Goal: Task Accomplishment & Management: Use online tool/utility

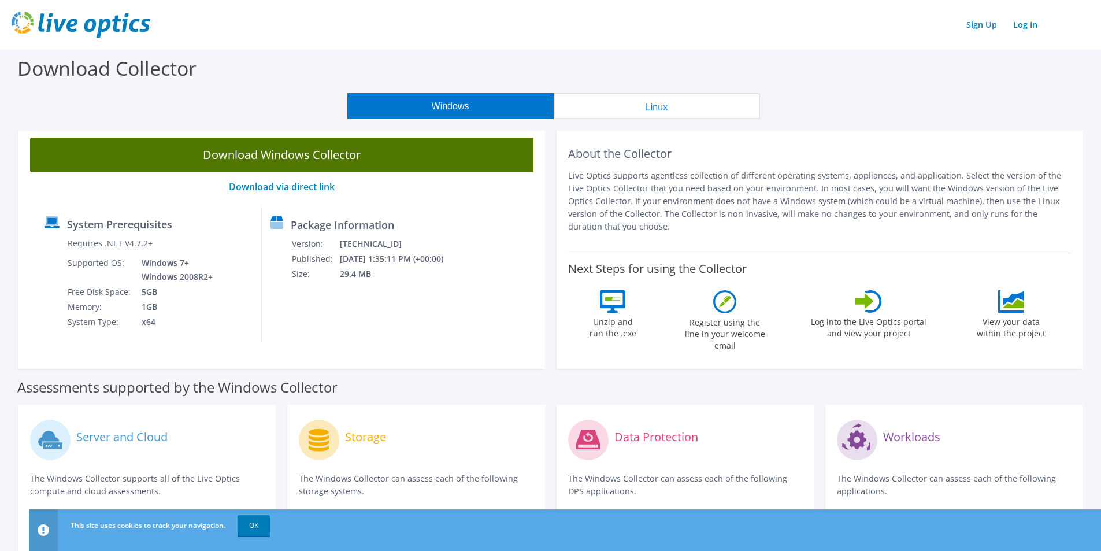
click at [280, 153] on link "Download Windows Collector" at bounding box center [281, 155] width 503 height 35
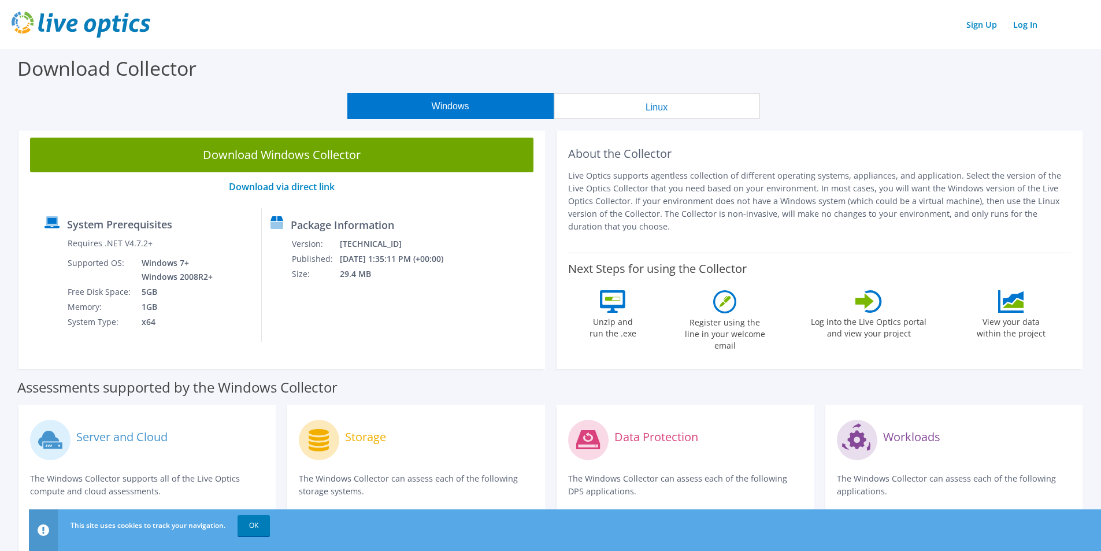
click at [512, 29] on div "Sign Up Log In" at bounding box center [551, 25] width 1078 height 26
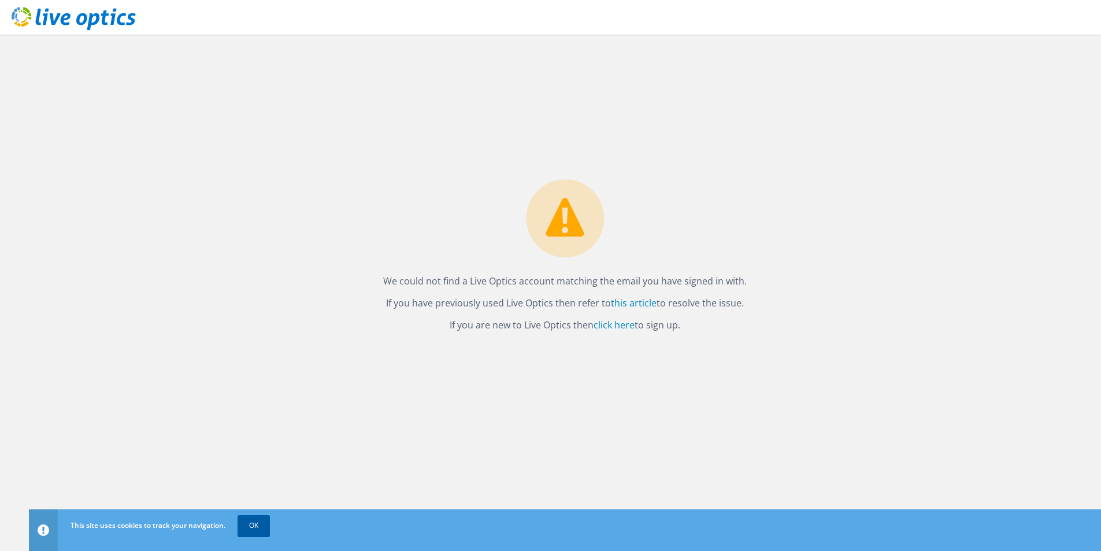
click at [259, 531] on link "OK" at bounding box center [253, 525] width 32 height 21
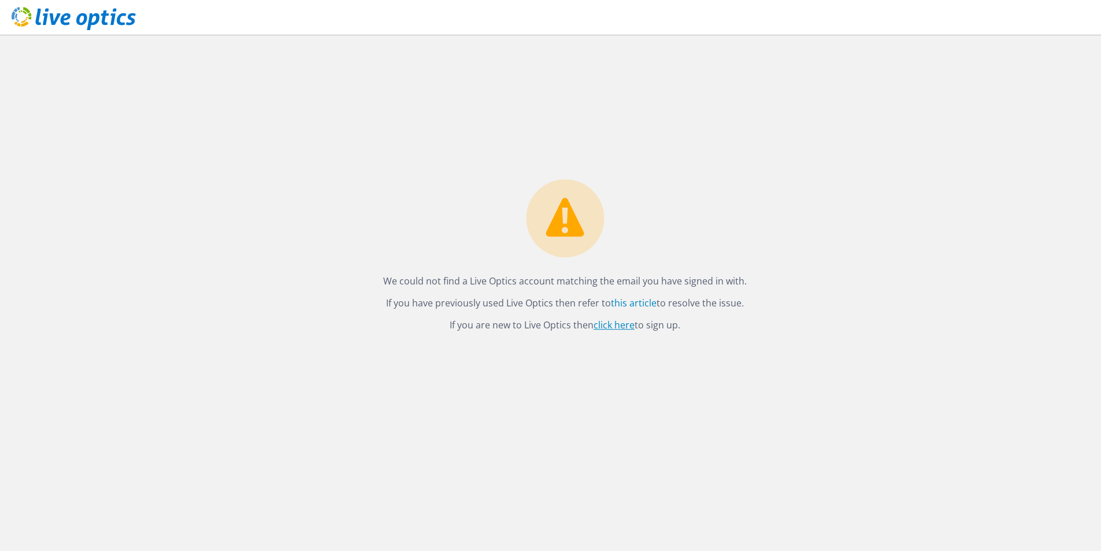
click at [601, 324] on link "click here" at bounding box center [613, 324] width 41 height 13
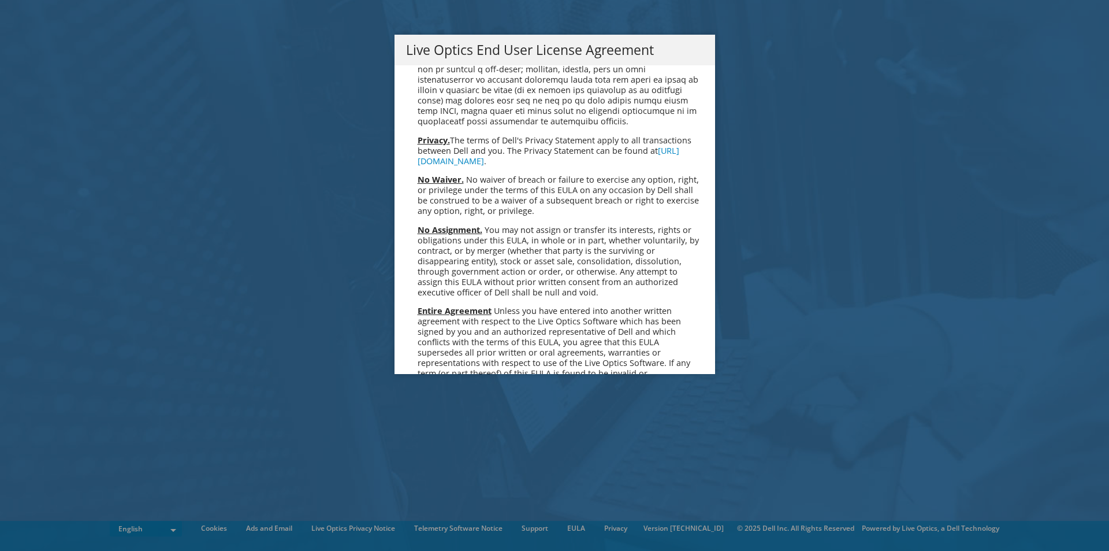
scroll to position [4369, 0]
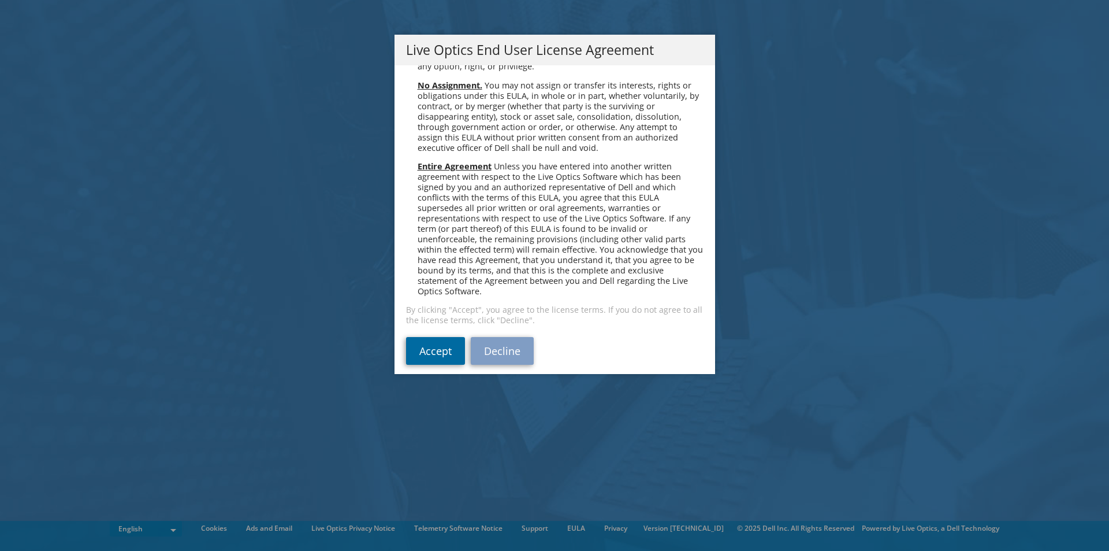
click at [426, 337] on link "Accept" at bounding box center [435, 351] width 59 height 28
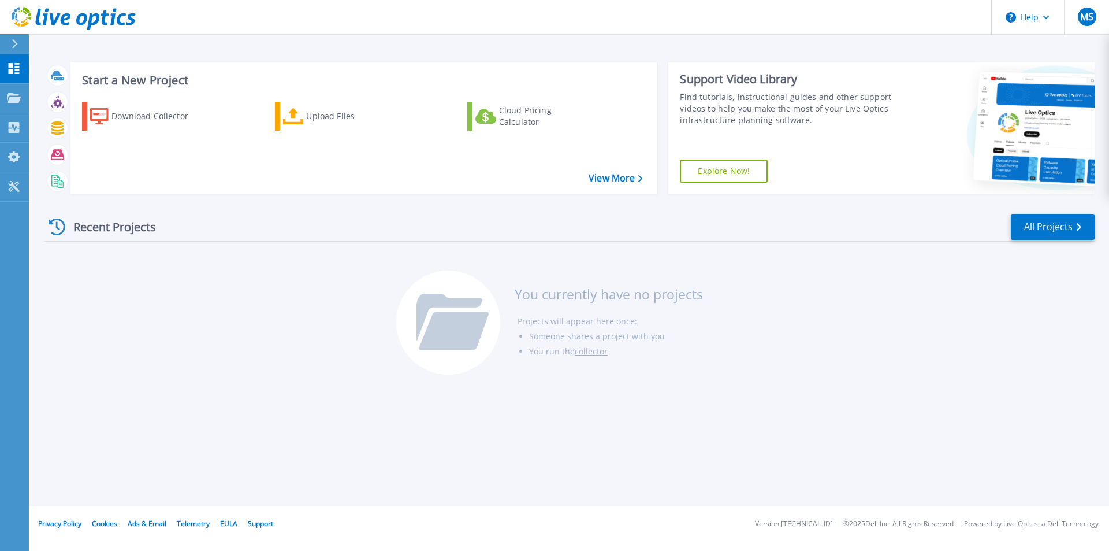
click at [18, 38] on div at bounding box center [19, 44] width 18 height 20
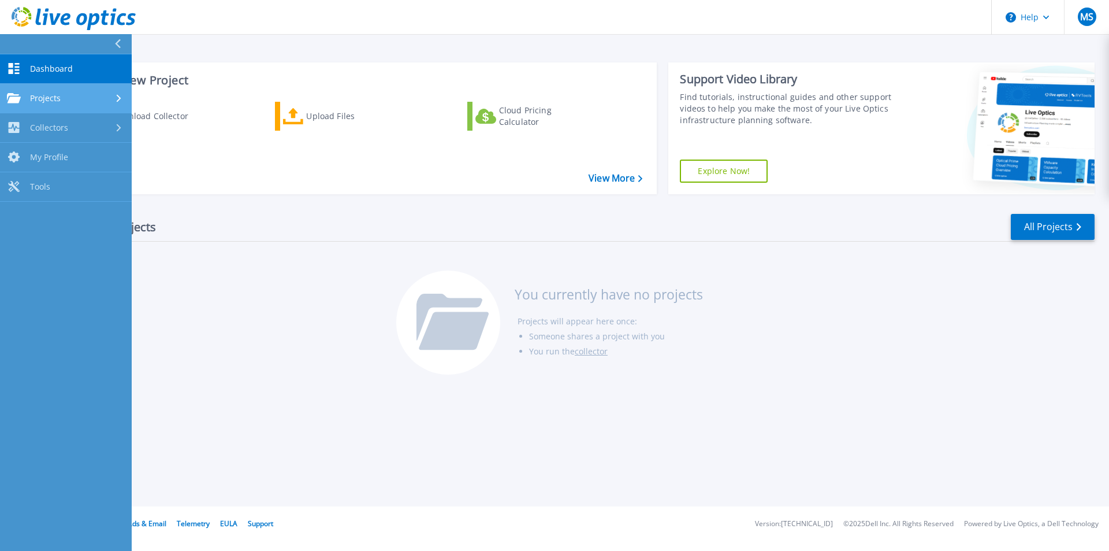
click at [50, 107] on link "Projects Projects" at bounding box center [66, 98] width 132 height 29
click at [49, 107] on link "Projects Projects" at bounding box center [66, 98] width 132 height 29
click at [265, 348] on div "Recent Projects All Projects You currently have no projects Projects will appea…" at bounding box center [569, 294] width 1050 height 183
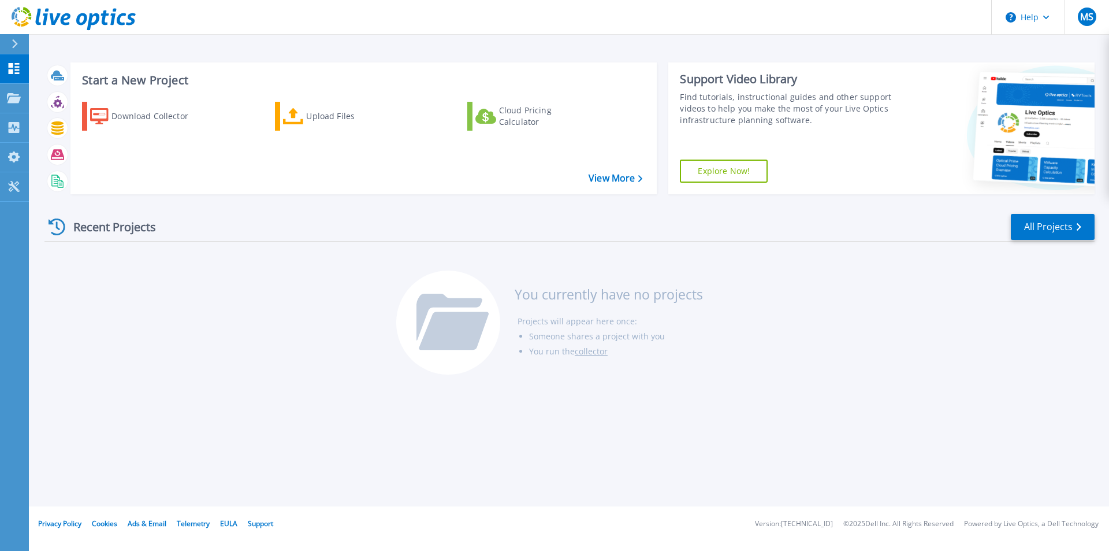
click at [139, 228] on div "Recent Projects" at bounding box center [107, 227] width 127 height 28
click at [59, 228] on icon at bounding box center [57, 226] width 17 height 17
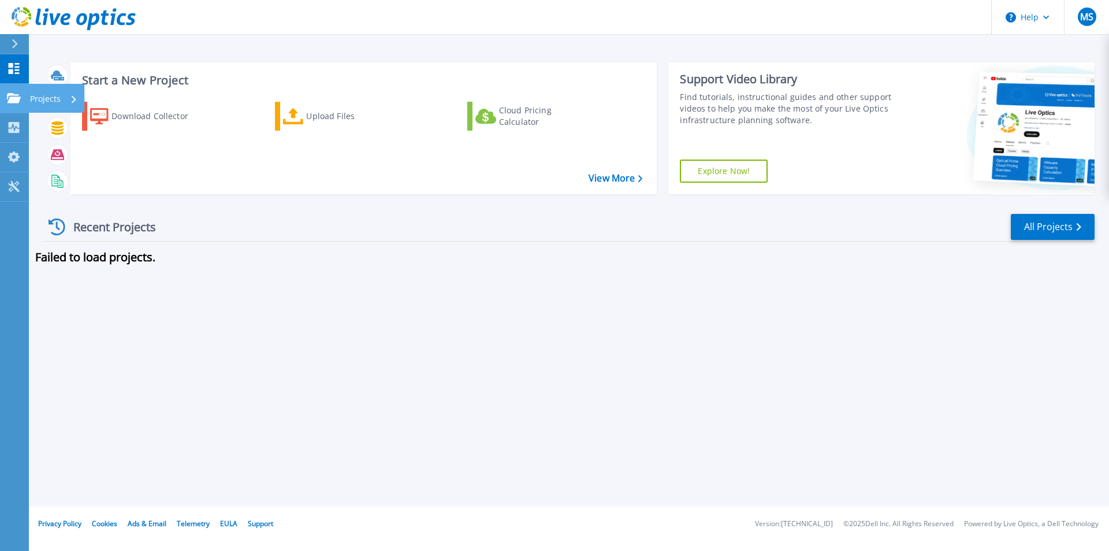
click at [24, 98] on link "Projects Projects" at bounding box center [14, 98] width 29 height 29
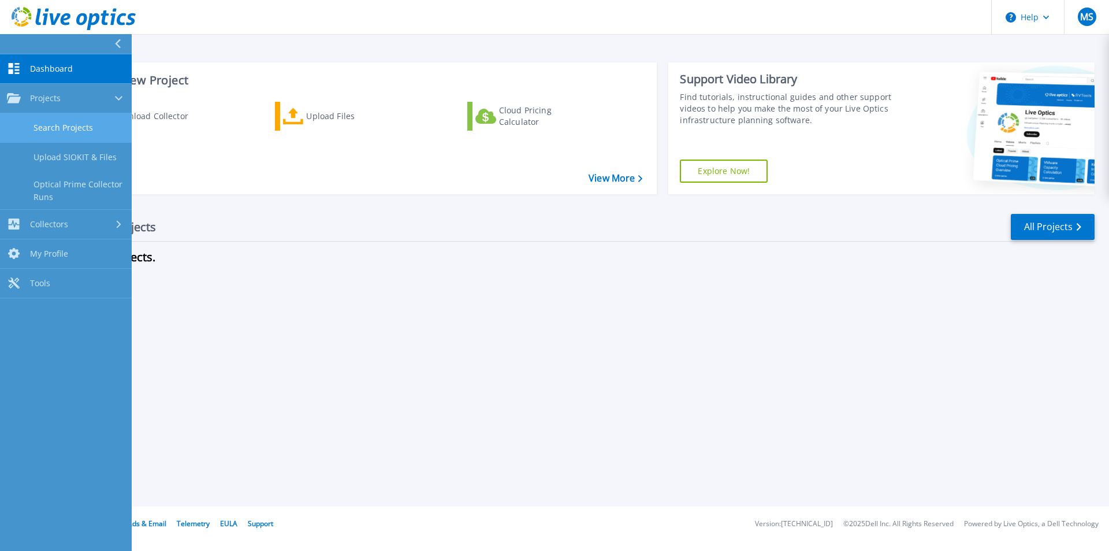
click at [51, 129] on link "Search Projects" at bounding box center [66, 127] width 132 height 29
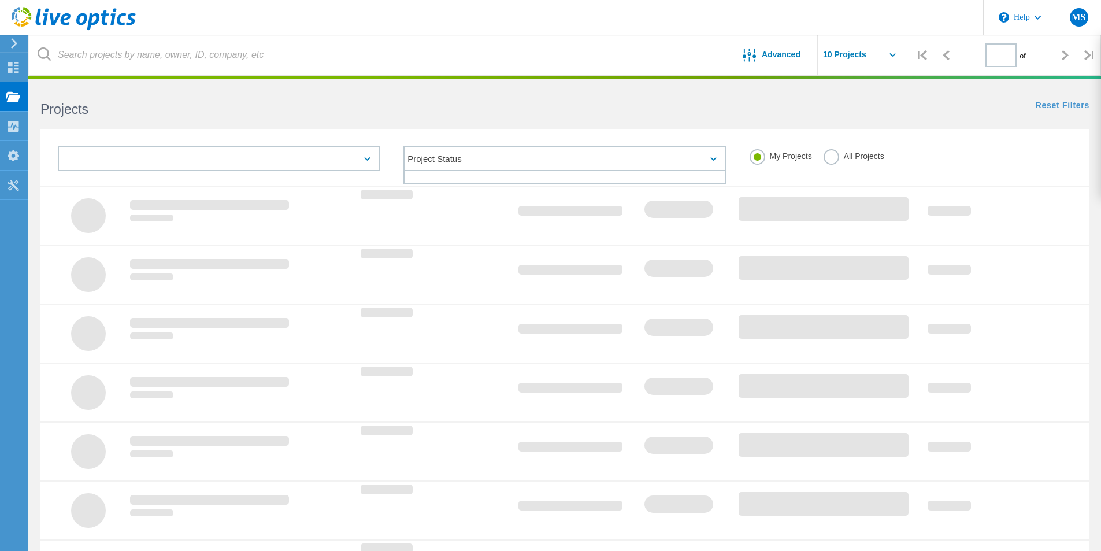
click at [714, 160] on icon at bounding box center [713, 158] width 6 height 3
click at [712, 158] on icon at bounding box center [713, 158] width 6 height 3
click at [942, 98] on div "Reset Filters Show Filters" at bounding box center [832, 94] width 536 height 21
click at [13, 123] on use at bounding box center [13, 126] width 11 height 11
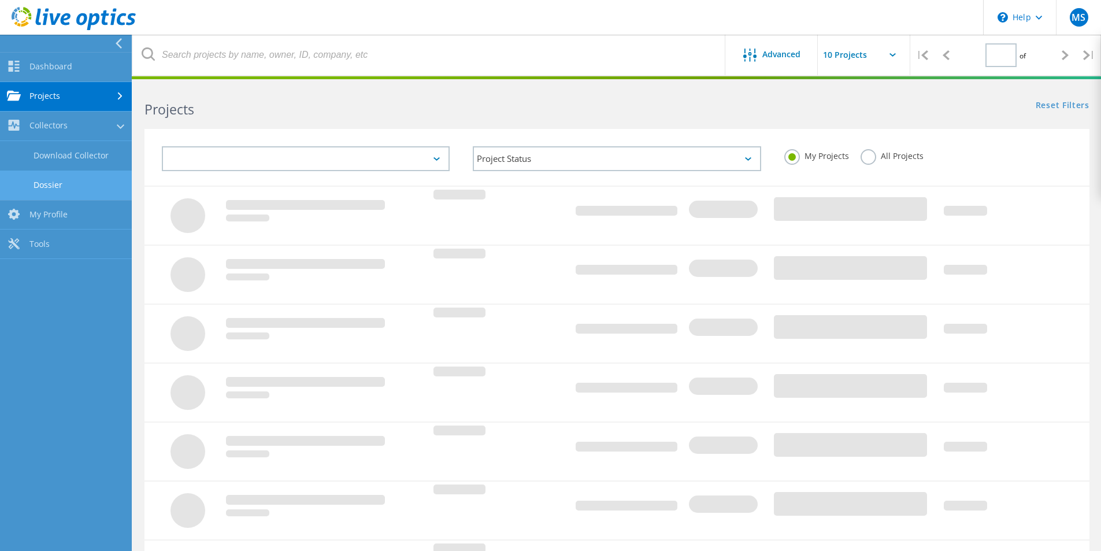
type input "1"
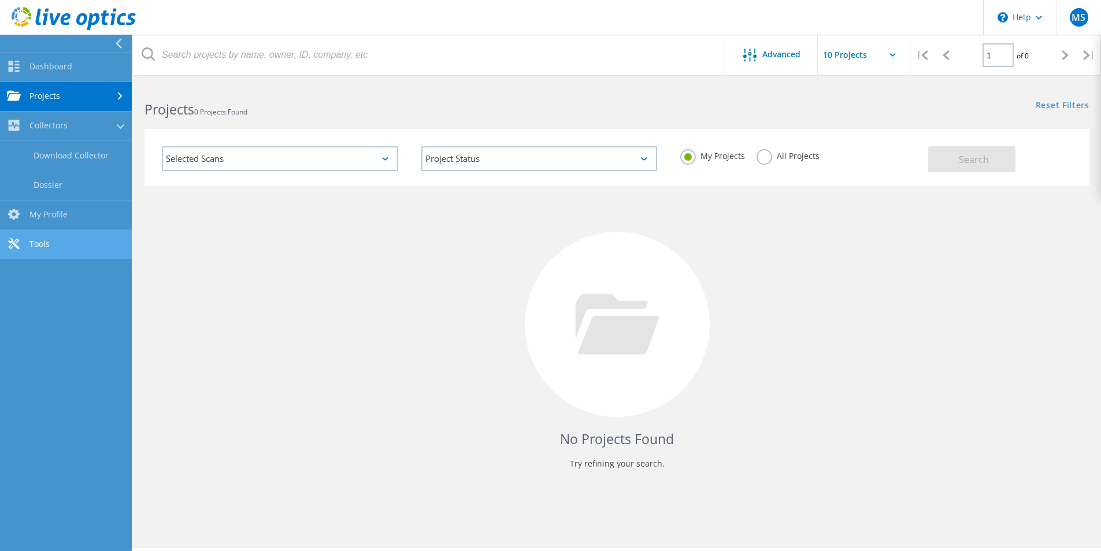
drag, startPoint x: 49, startPoint y: 218, endPoint x: 124, endPoint y: 232, distance: 76.5
click at [122, 232] on div "Dashboard Dashboard Projects Search Projects Upload SIOKIT & Files Optical Prim…" at bounding box center [66, 155] width 132 height 207
click at [179, 240] on div "No Projects Found Try refining your search." at bounding box center [616, 334] width 945 height 299
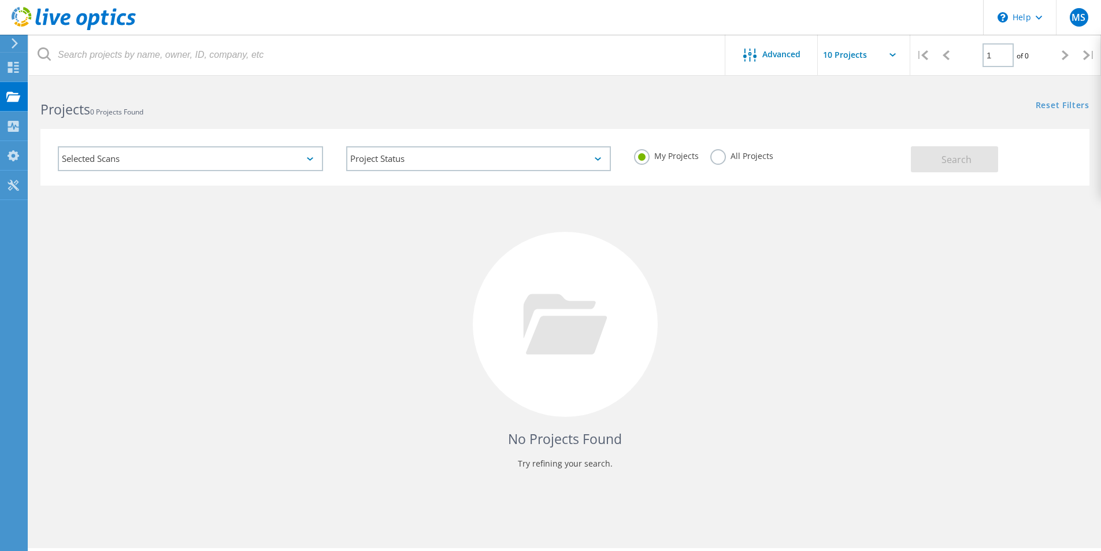
click at [716, 157] on label "All Projects" at bounding box center [741, 154] width 63 height 11
click at [0, 0] on input "All Projects" at bounding box center [0, 0] width 0 height 0
click at [939, 157] on button "Search" at bounding box center [954, 159] width 87 height 26
click at [14, 122] on use at bounding box center [13, 126] width 11 height 11
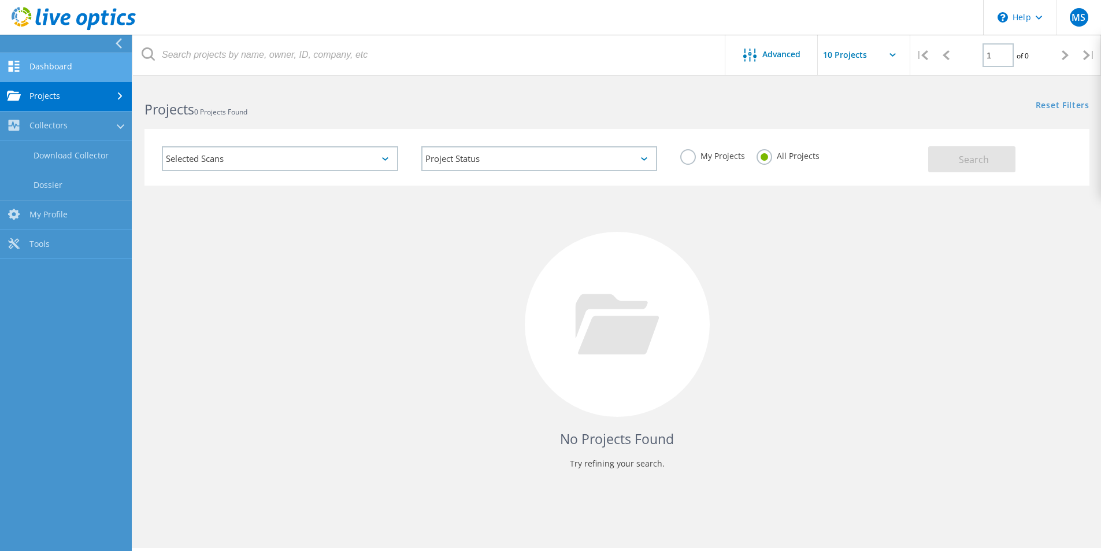
click at [46, 70] on link "Dashboard" at bounding box center [66, 67] width 132 height 29
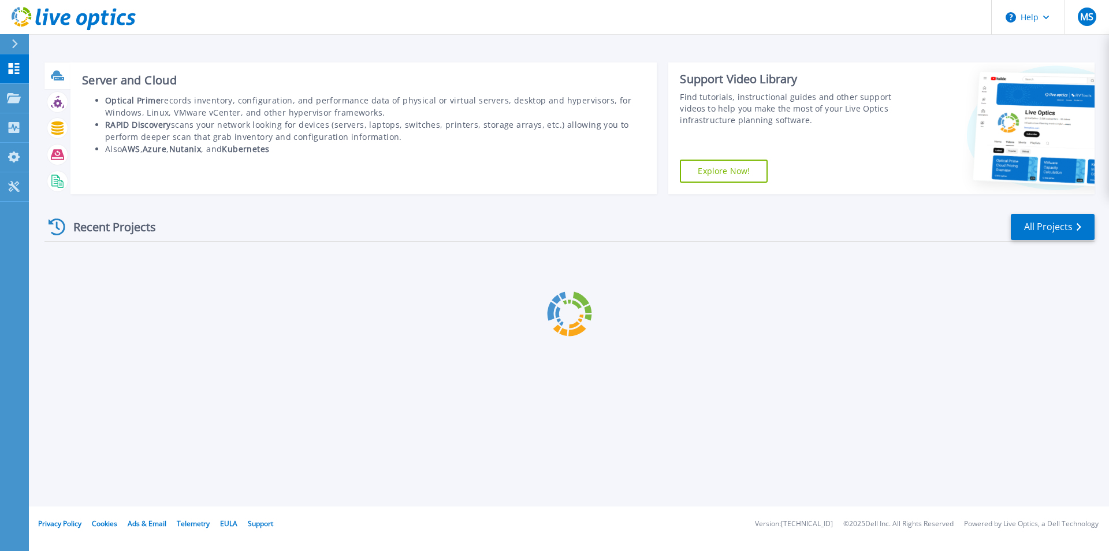
click at [46, 70] on div at bounding box center [57, 75] width 26 height 27
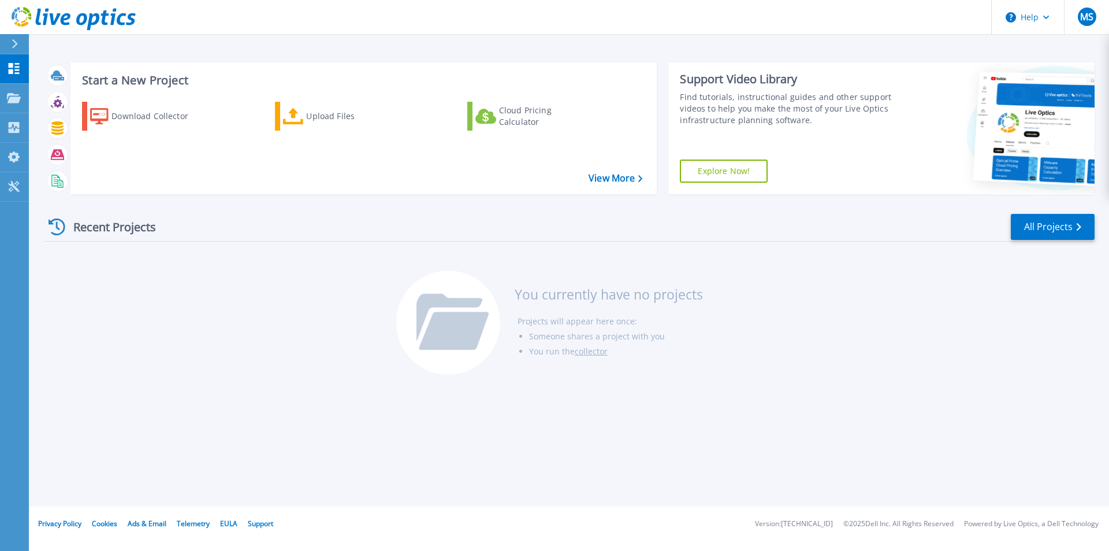
click at [270, 232] on div "Recent Projects All Projects" at bounding box center [569, 227] width 1050 height 29
click at [614, 177] on link "View More" at bounding box center [616, 178] width 54 height 11
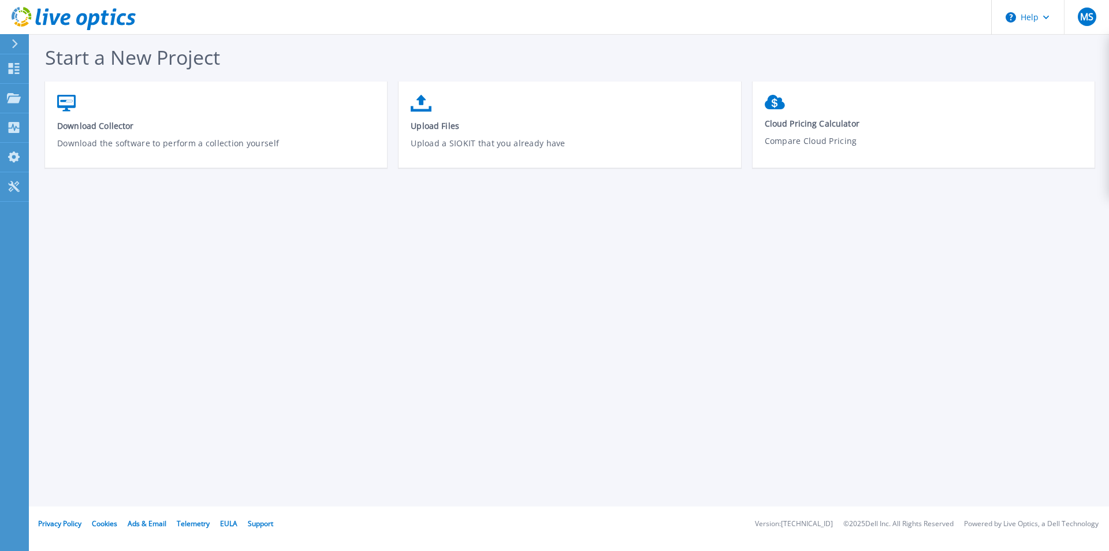
click at [10, 43] on div at bounding box center [19, 44] width 18 height 20
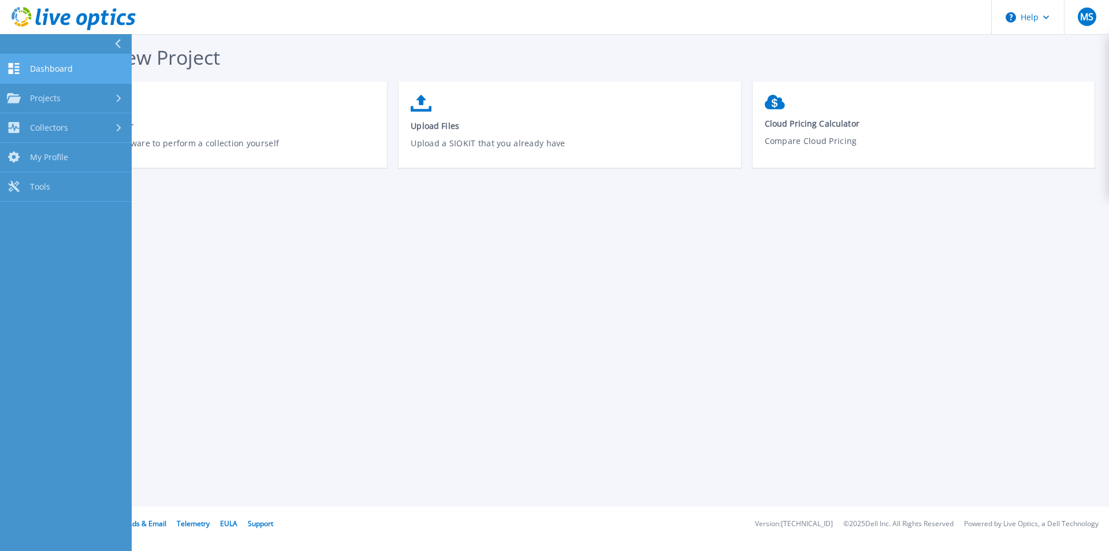
click at [51, 75] on link "Dashboard Dashboard" at bounding box center [66, 68] width 132 height 29
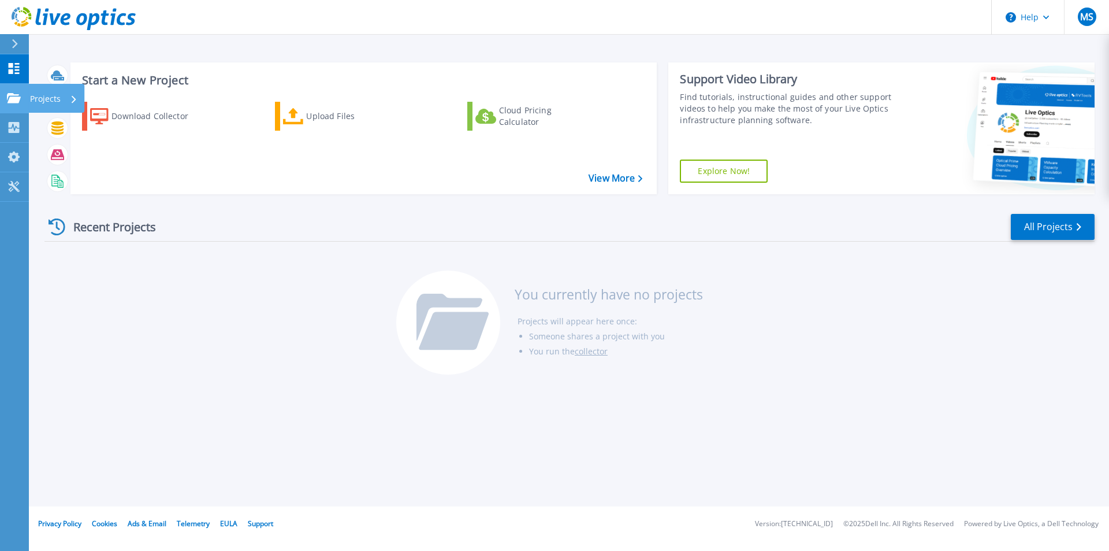
click at [10, 98] on icon at bounding box center [14, 98] width 14 height 10
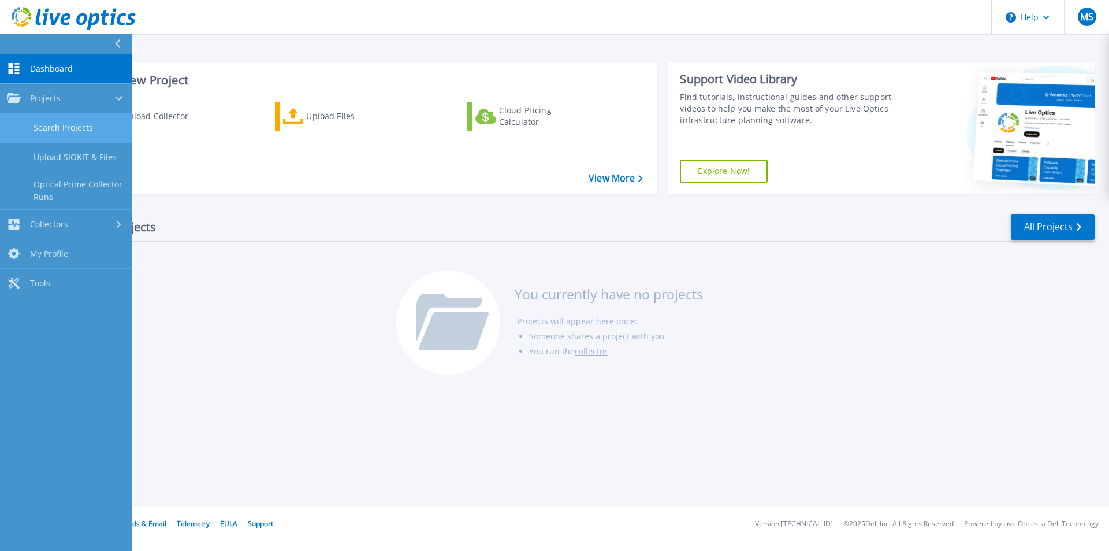
click at [65, 128] on link "Search Projects" at bounding box center [66, 127] width 132 height 29
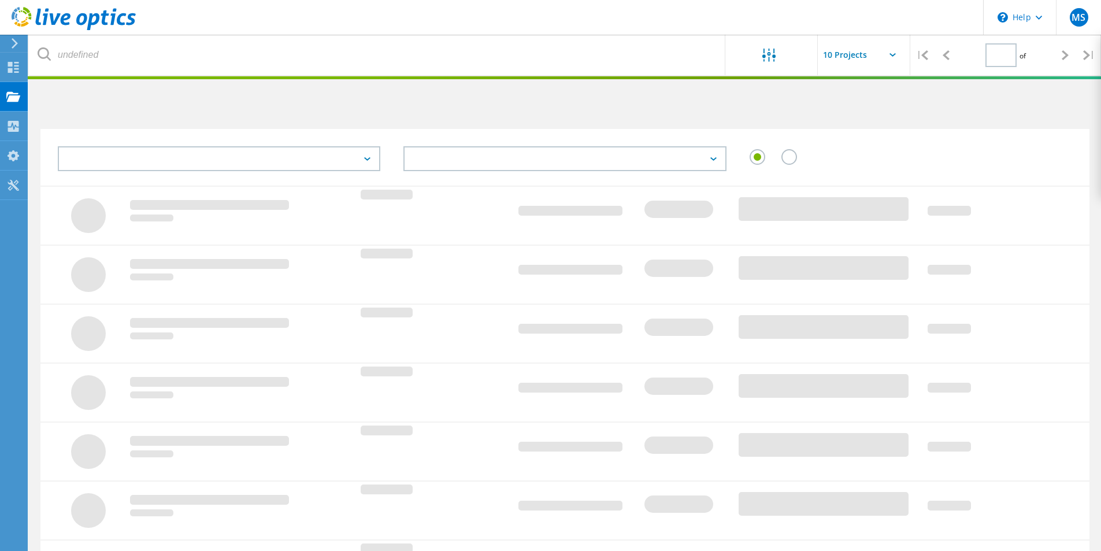
type input "1"
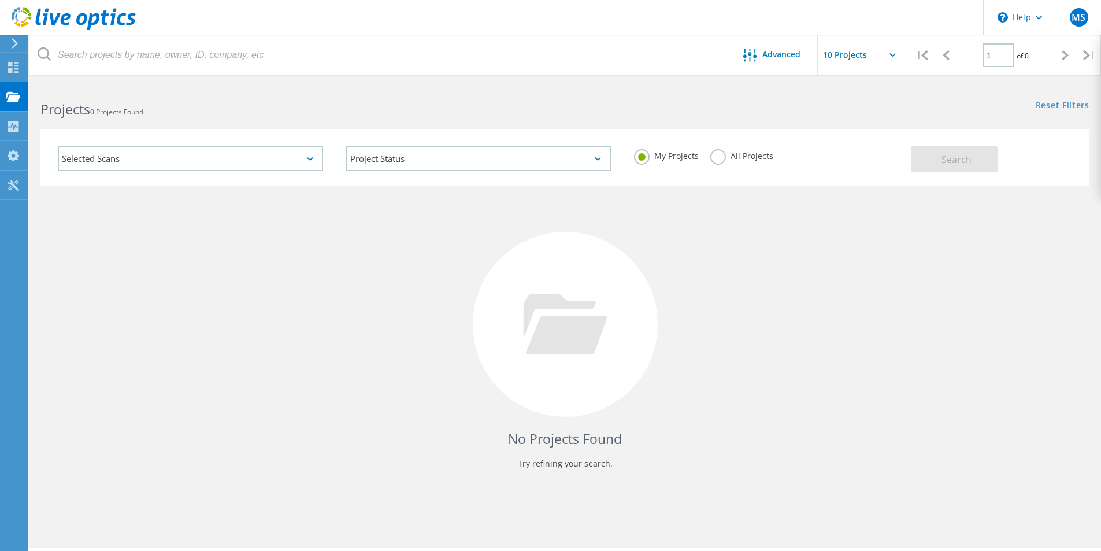
click at [890, 51] on input "text" at bounding box center [876, 55] width 116 height 40
click at [771, 55] on span "Advanced" at bounding box center [781, 54] width 38 height 8
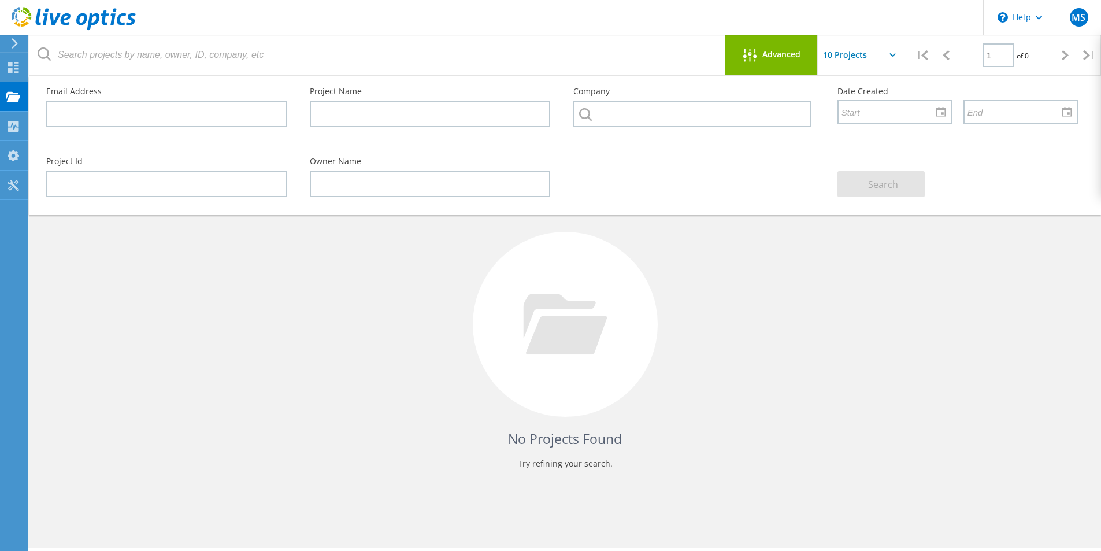
click at [771, 55] on span "Advanced" at bounding box center [781, 54] width 38 height 8
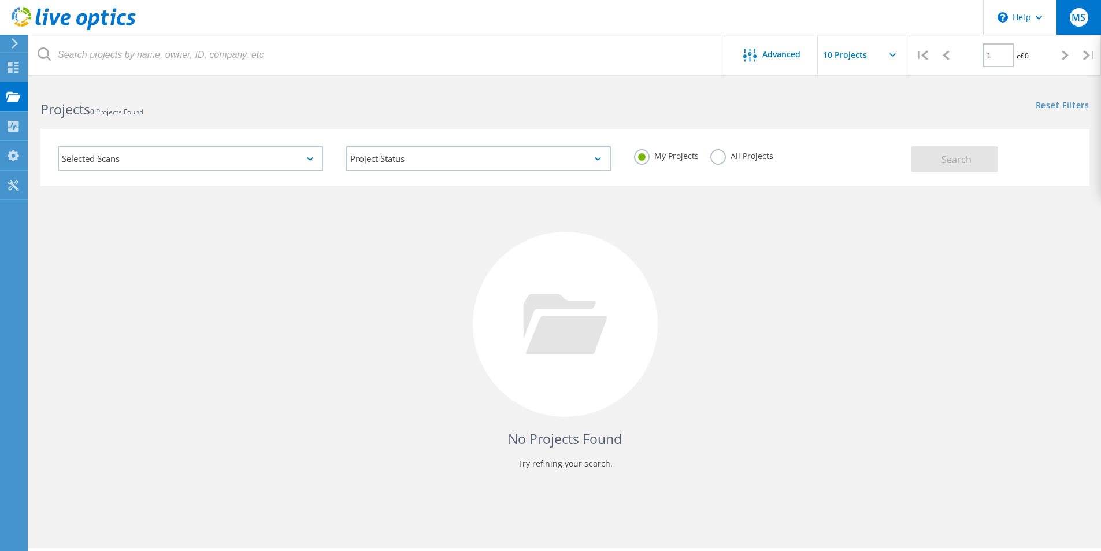
click at [1082, 16] on span "MS" at bounding box center [1078, 17] width 14 height 9
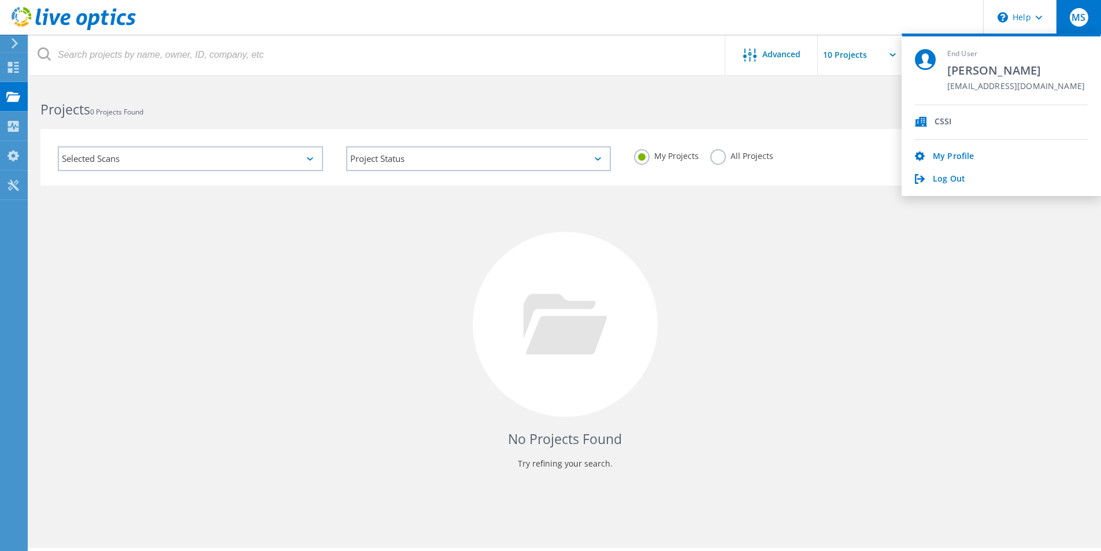
click at [920, 122] on icon at bounding box center [921, 122] width 12 height 10
click at [938, 155] on link "My Profile" at bounding box center [953, 156] width 41 height 11
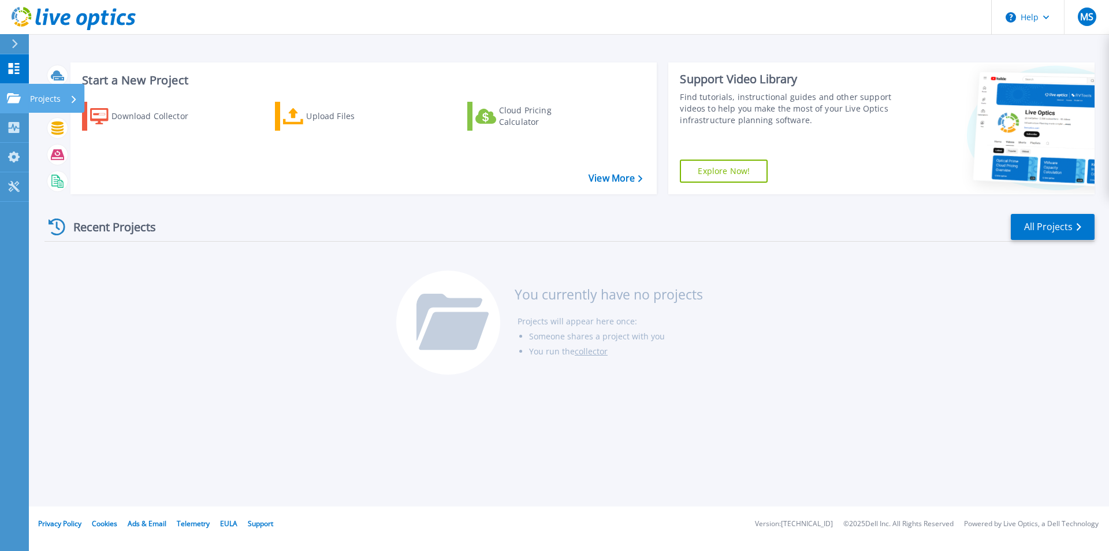
click at [9, 98] on icon at bounding box center [14, 98] width 14 height 10
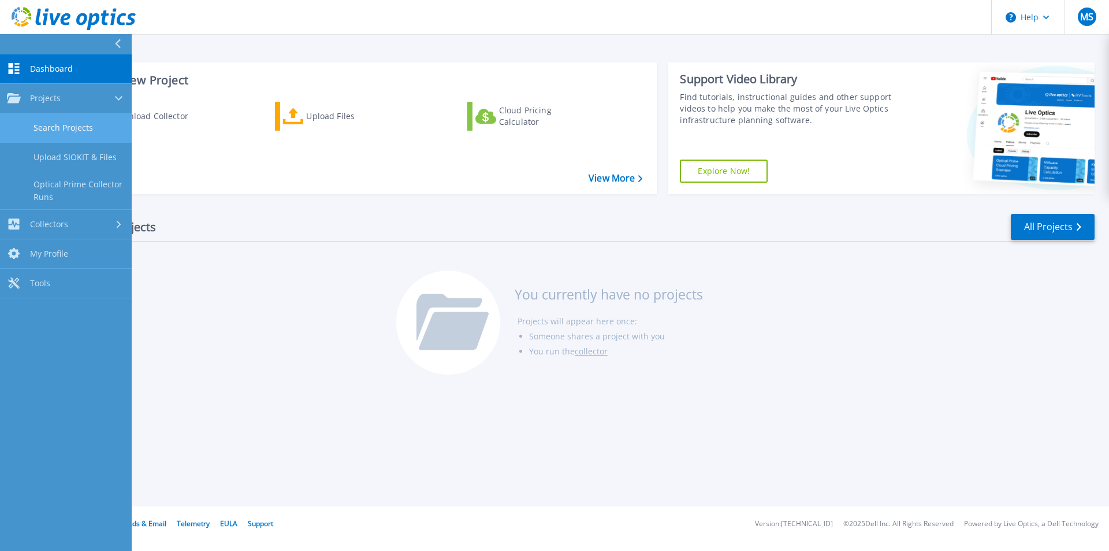
click at [49, 128] on link "Search Projects" at bounding box center [66, 127] width 132 height 29
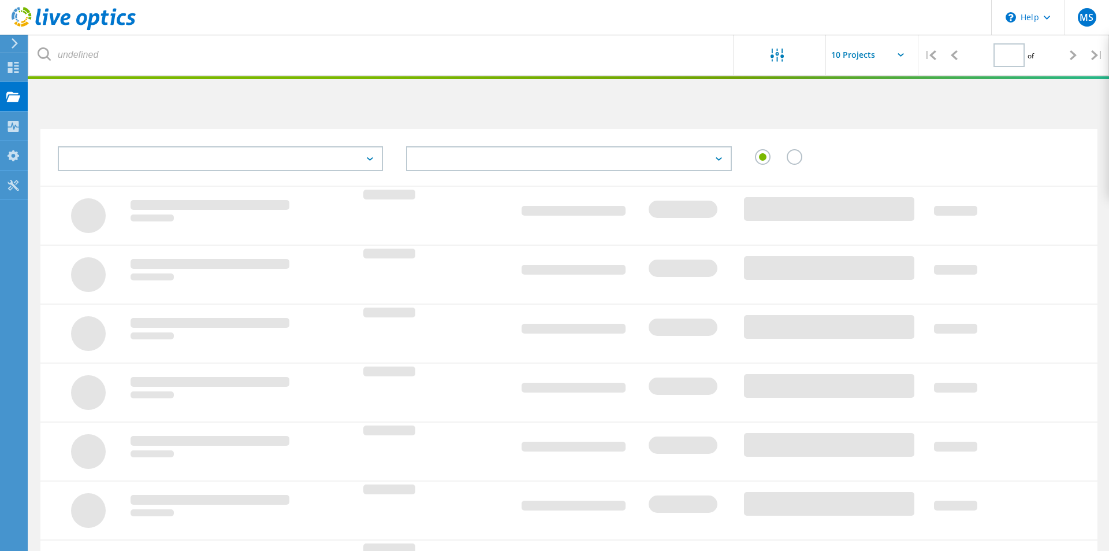
type input "1"
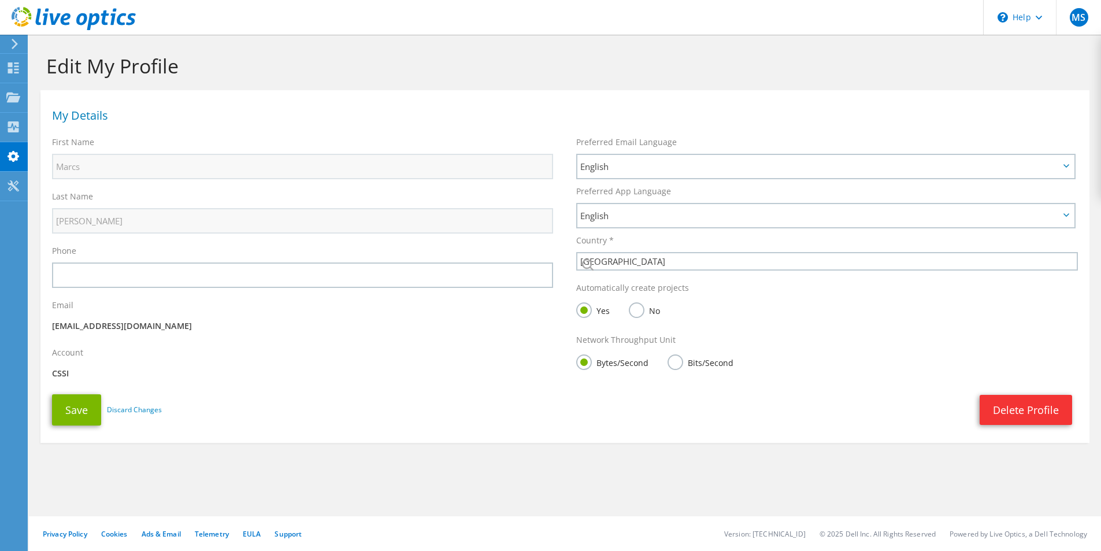
select select "224"
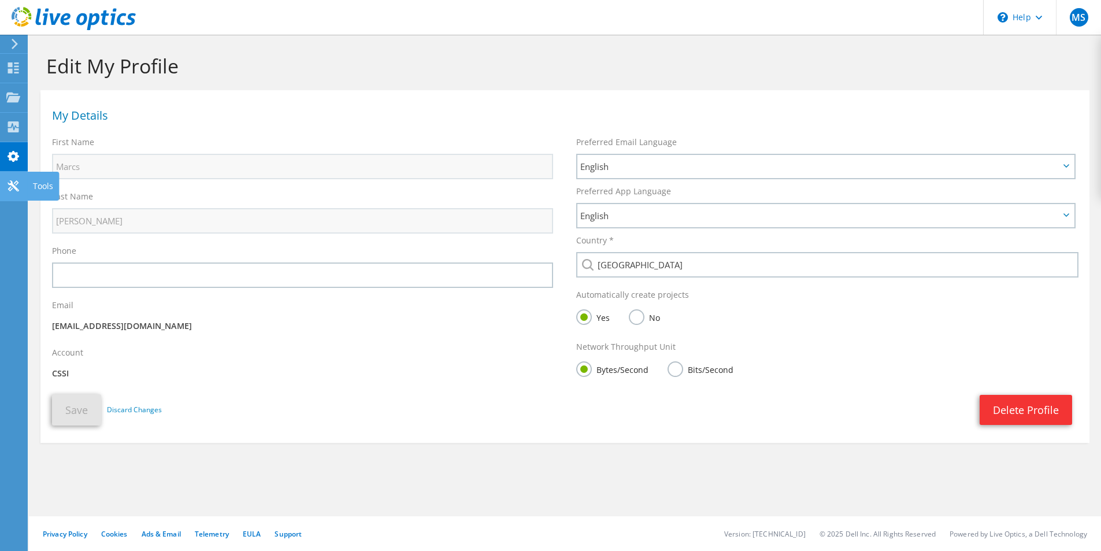
click at [8, 185] on icon at bounding box center [13, 185] width 14 height 11
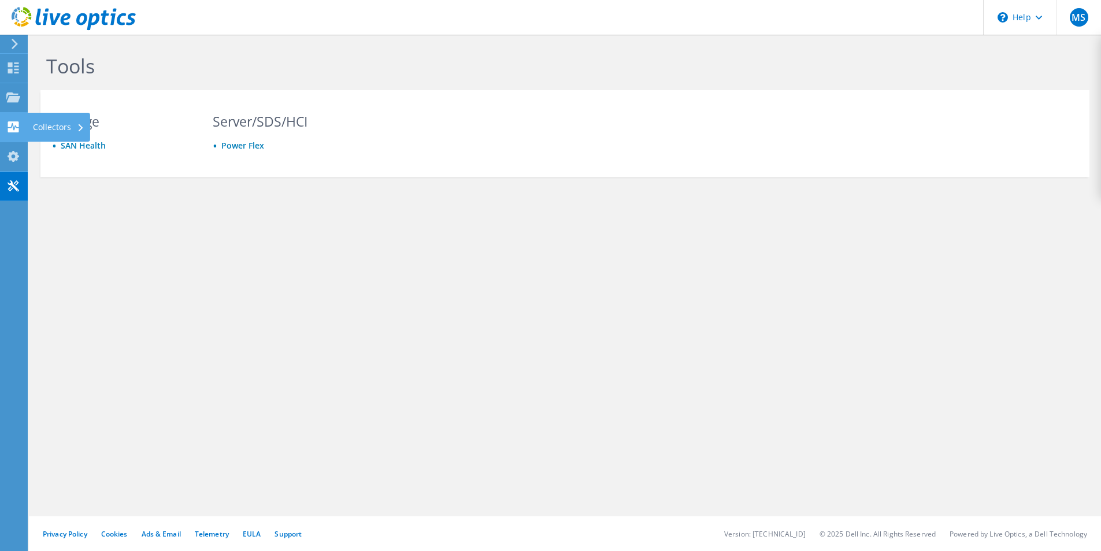
click at [11, 125] on use at bounding box center [13, 126] width 11 height 11
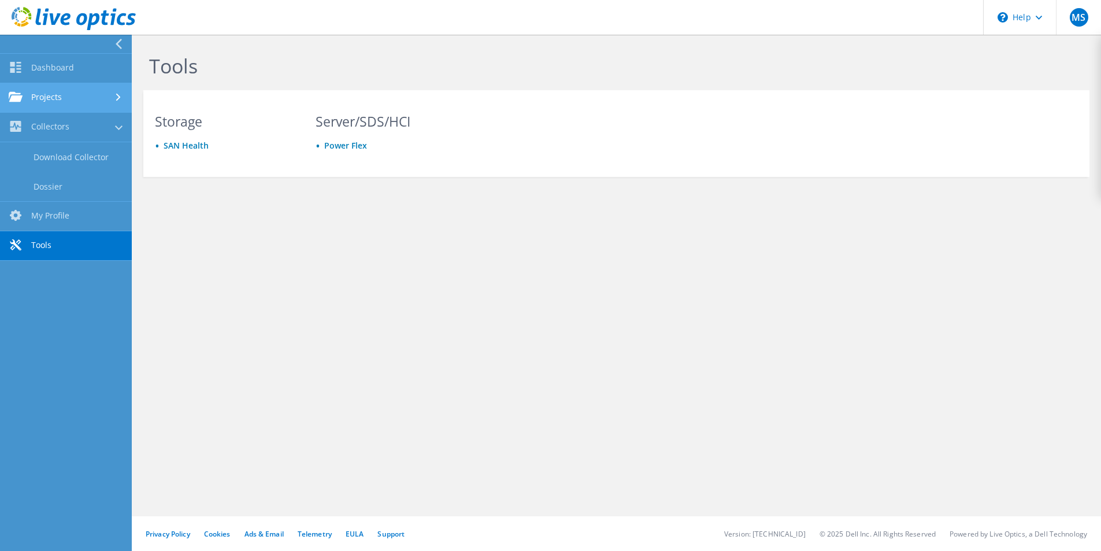
click at [57, 101] on link "Projects" at bounding box center [66, 97] width 132 height 29
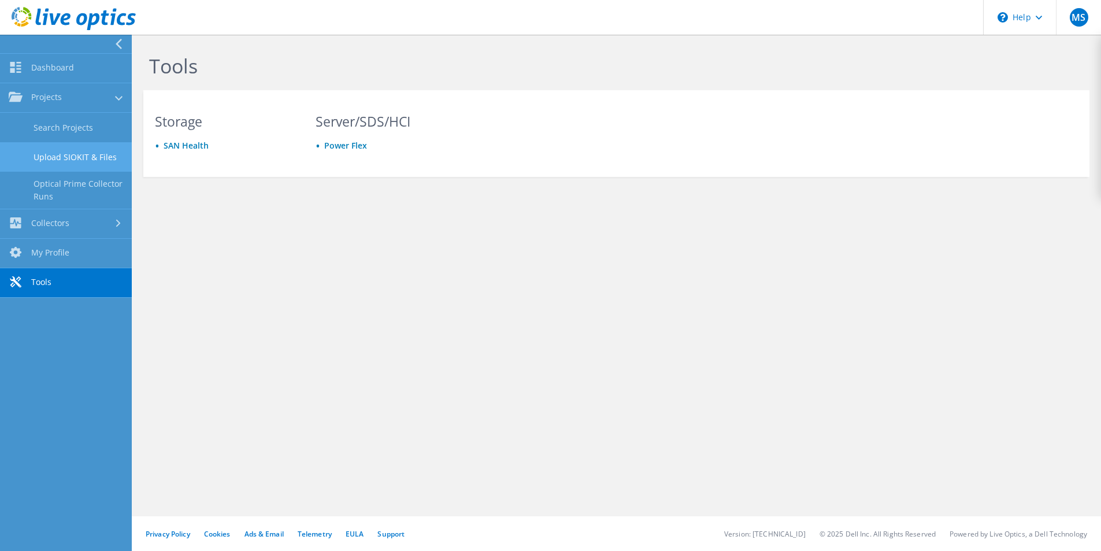
click at [59, 160] on link "Upload SIOKIT & Files" at bounding box center [66, 156] width 132 height 29
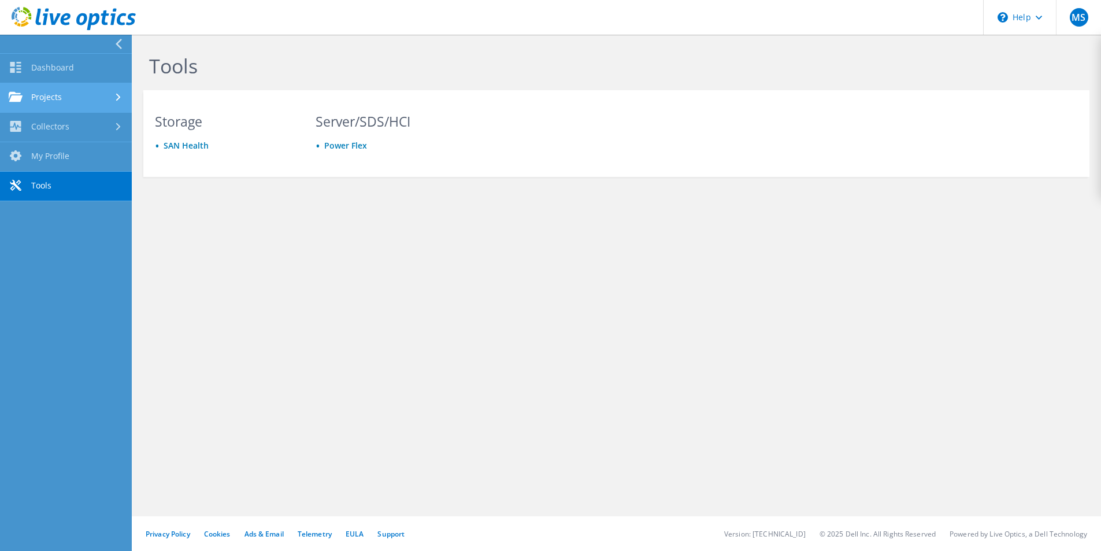
click at [53, 96] on link "Projects" at bounding box center [66, 97] width 132 height 29
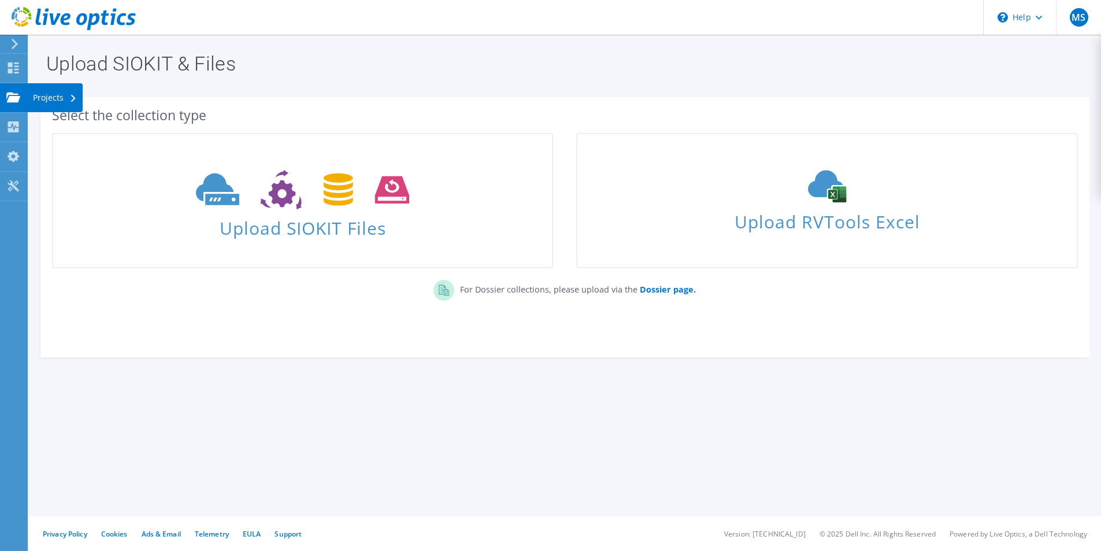
click at [11, 92] on use at bounding box center [13, 97] width 14 height 10
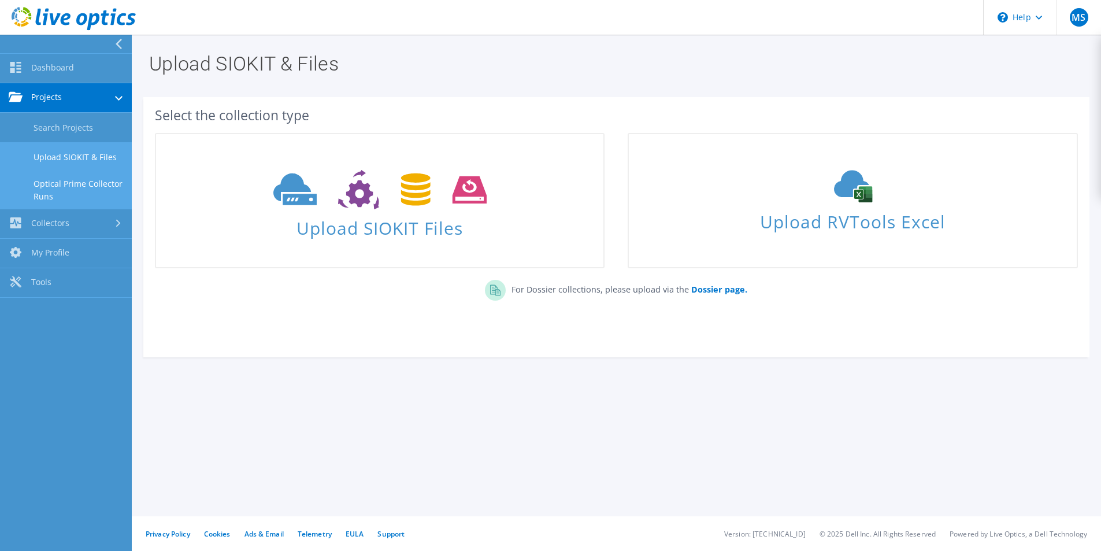
click at [39, 191] on link "Optical Prime Collector Runs" at bounding box center [66, 190] width 132 height 37
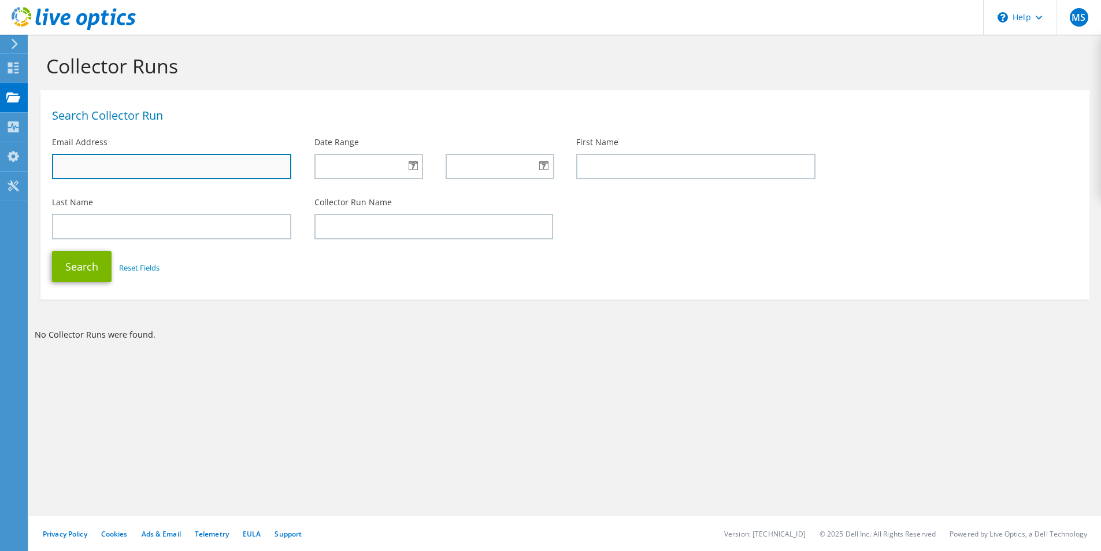
click at [132, 171] on input "text" at bounding box center [171, 166] width 239 height 25
type input "[EMAIL_ADDRESS][DOMAIN_NAME]"
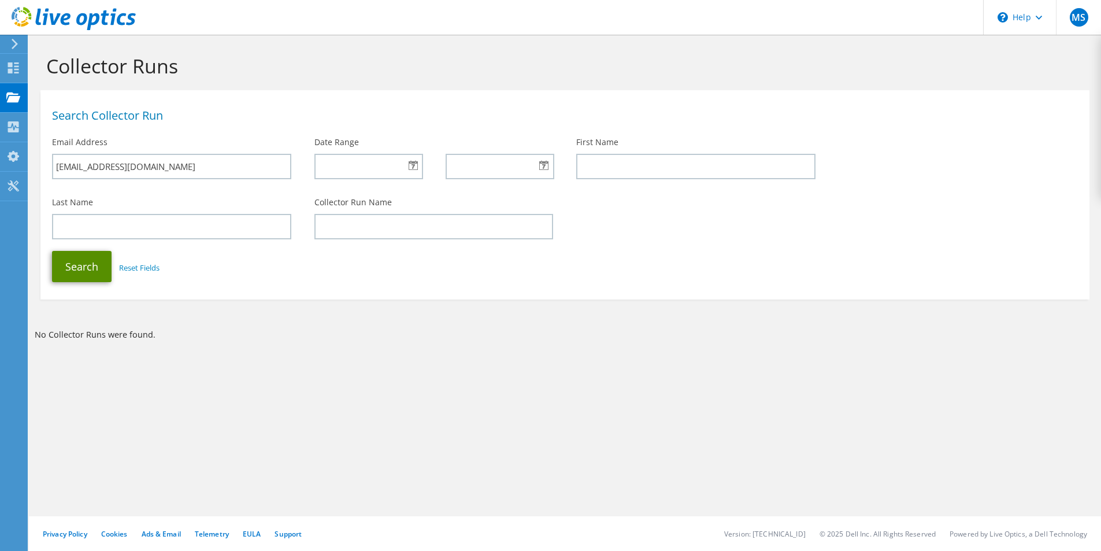
click at [72, 268] on button "Search" at bounding box center [82, 266] width 60 height 31
click at [413, 164] on div at bounding box center [368, 166] width 108 height 25
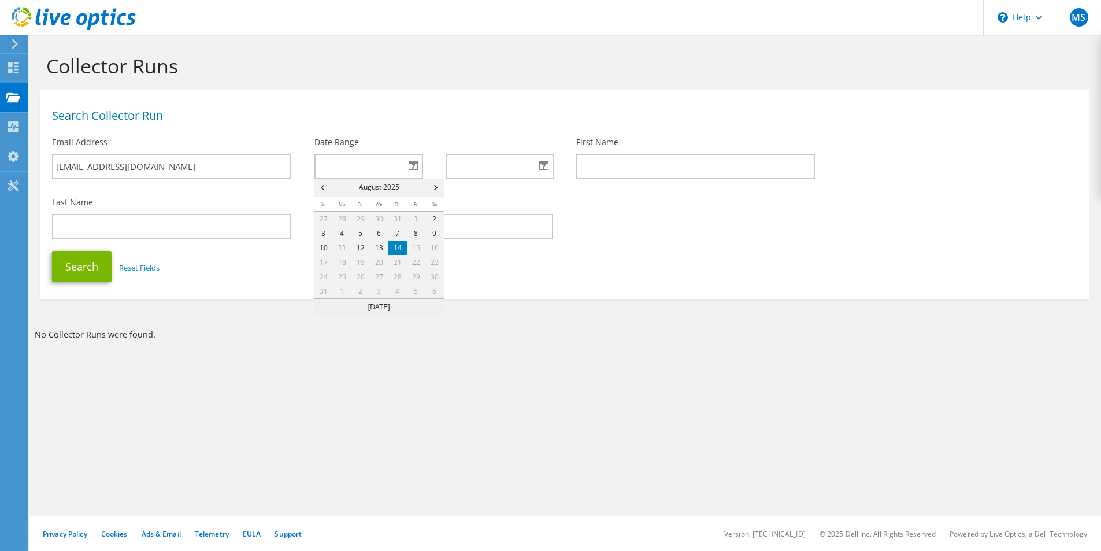
click at [399, 246] on link "14" at bounding box center [397, 247] width 18 height 14
type input "[DATE]"
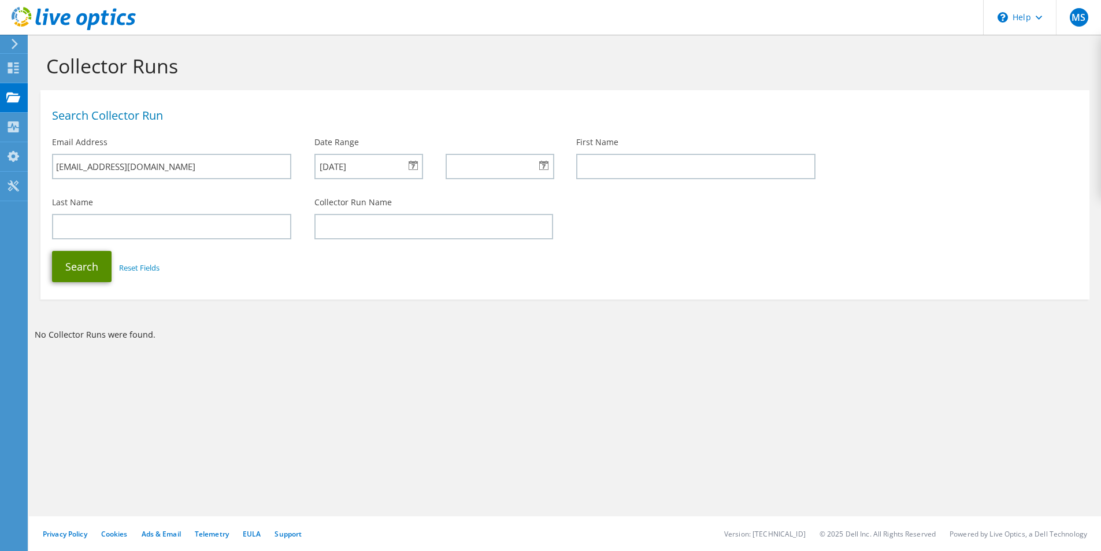
click at [70, 271] on button "Search" at bounding box center [82, 266] width 60 height 31
click at [595, 173] on input "text" at bounding box center [695, 166] width 239 height 25
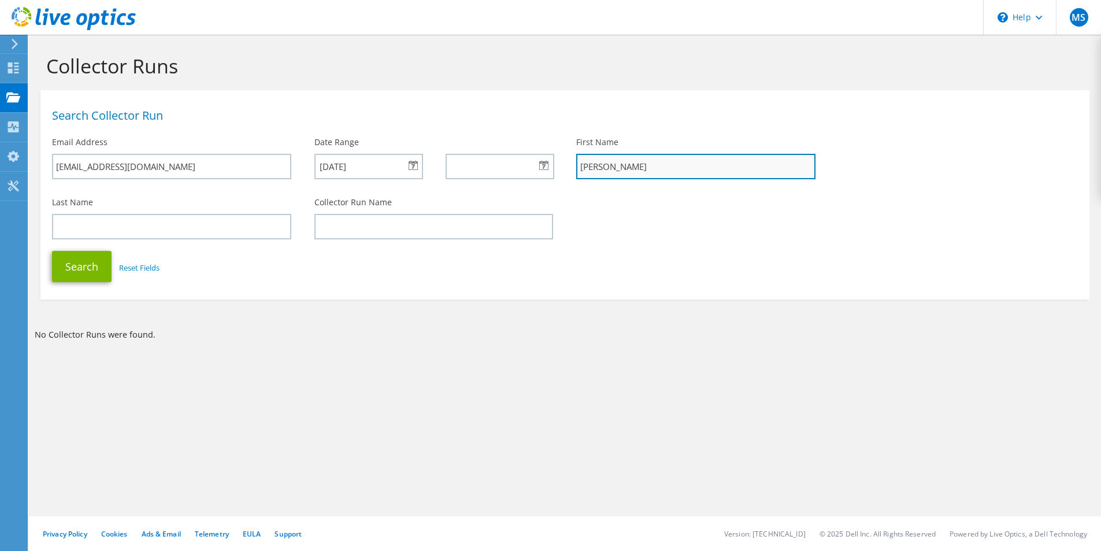
type input "Marc"
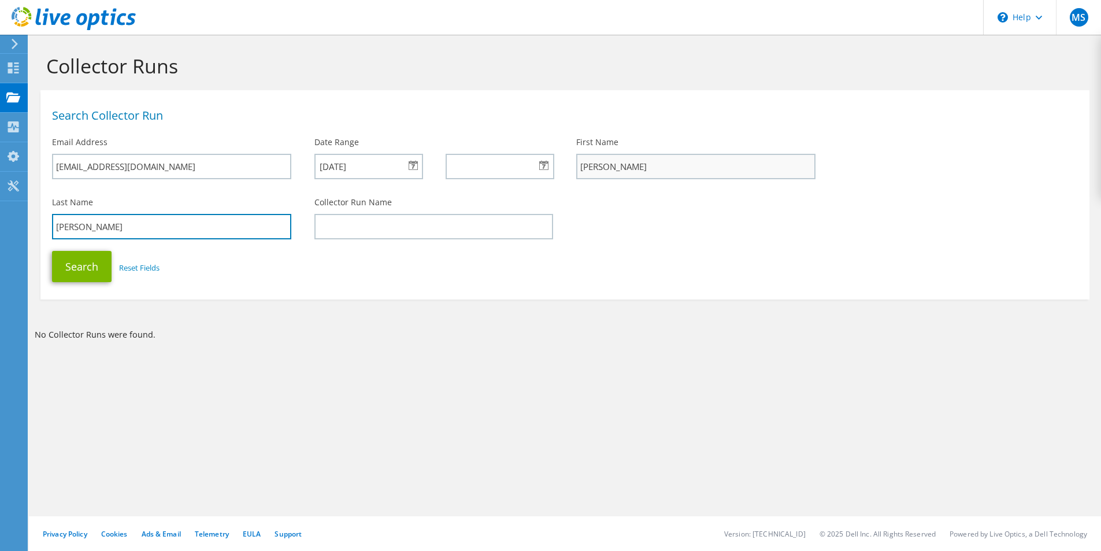
type input "Schlottman"
click at [52, 251] on button "Search" at bounding box center [82, 266] width 60 height 31
click at [84, 266] on button "Search" at bounding box center [82, 266] width 60 height 31
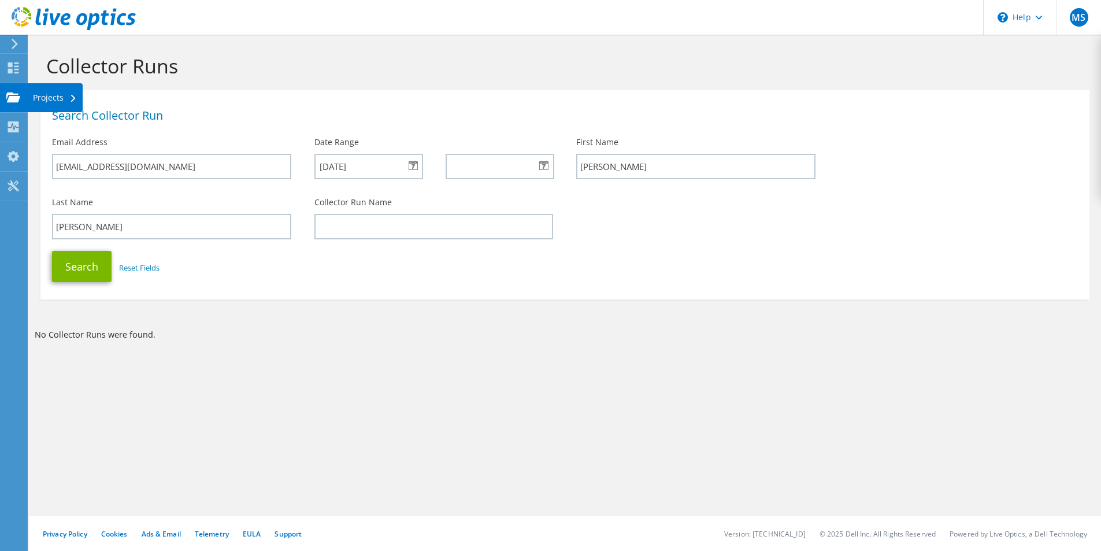
click at [12, 102] on icon at bounding box center [13, 97] width 14 height 11
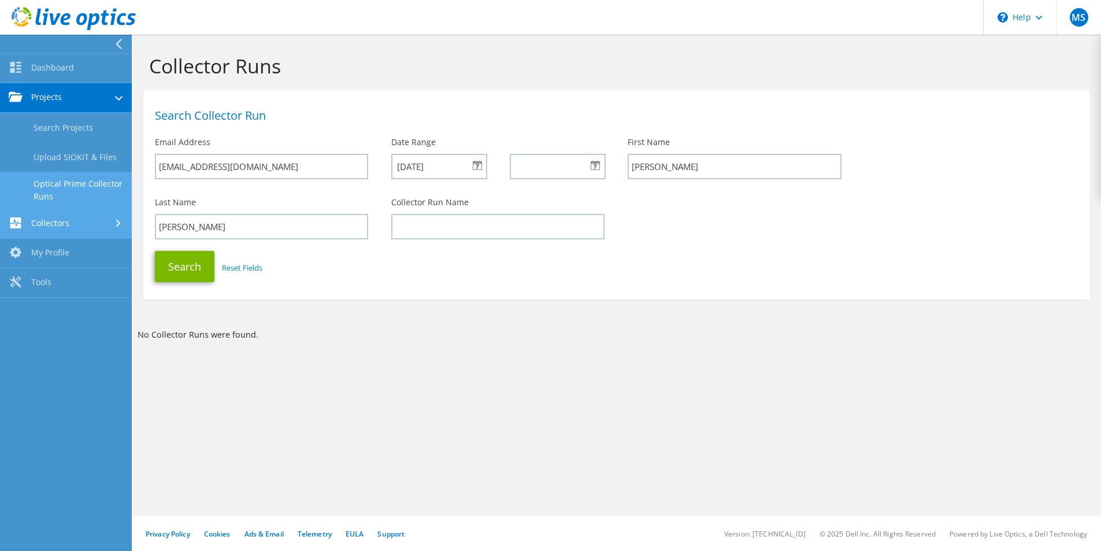
click at [51, 223] on link "Collectors" at bounding box center [66, 223] width 132 height 29
click at [47, 190] on link "Dossier" at bounding box center [66, 186] width 132 height 29
